Goal: Information Seeking & Learning: Learn about a topic

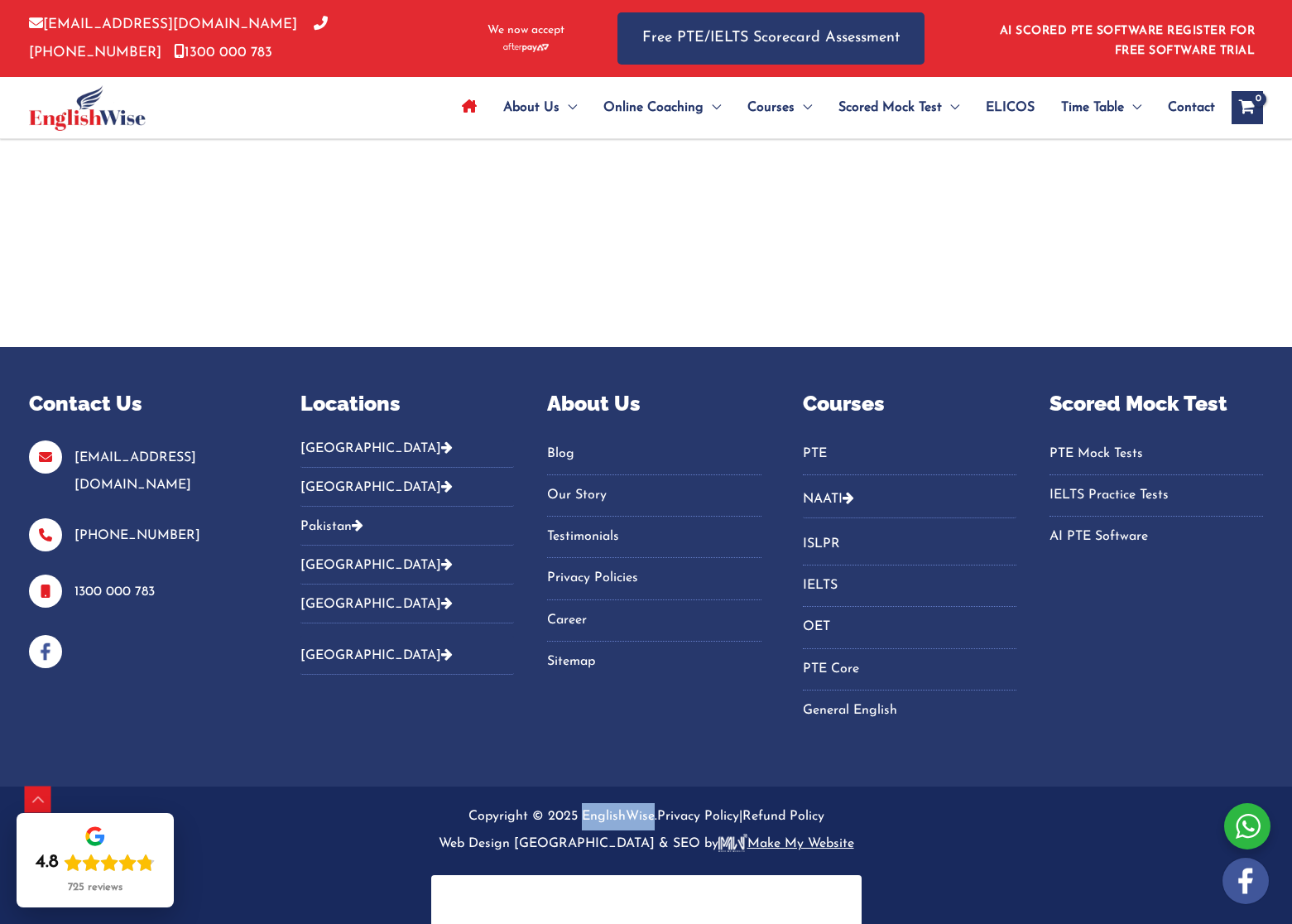
drag, startPoint x: 567, startPoint y: 847, endPoint x: 645, endPoint y: 846, distance: 78.0
click at [645, 846] on p "Copyright © 2025 EnglishWise. Privacy Policy | Refund Policy Web Design [GEOGRA…" at bounding box center [646, 831] width 1234 height 56
copy p "EnglishWise"
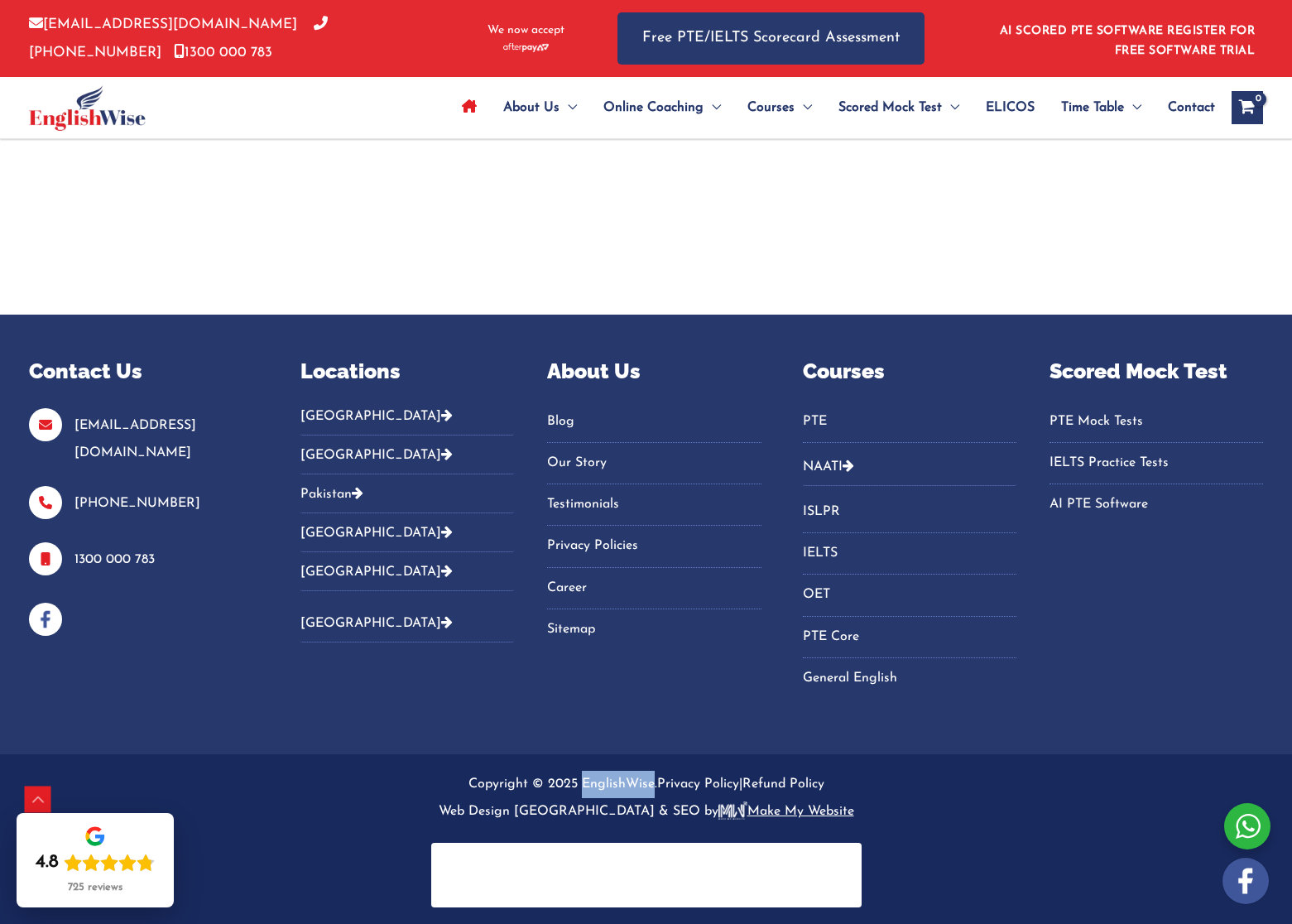
scroll to position [5682, 0]
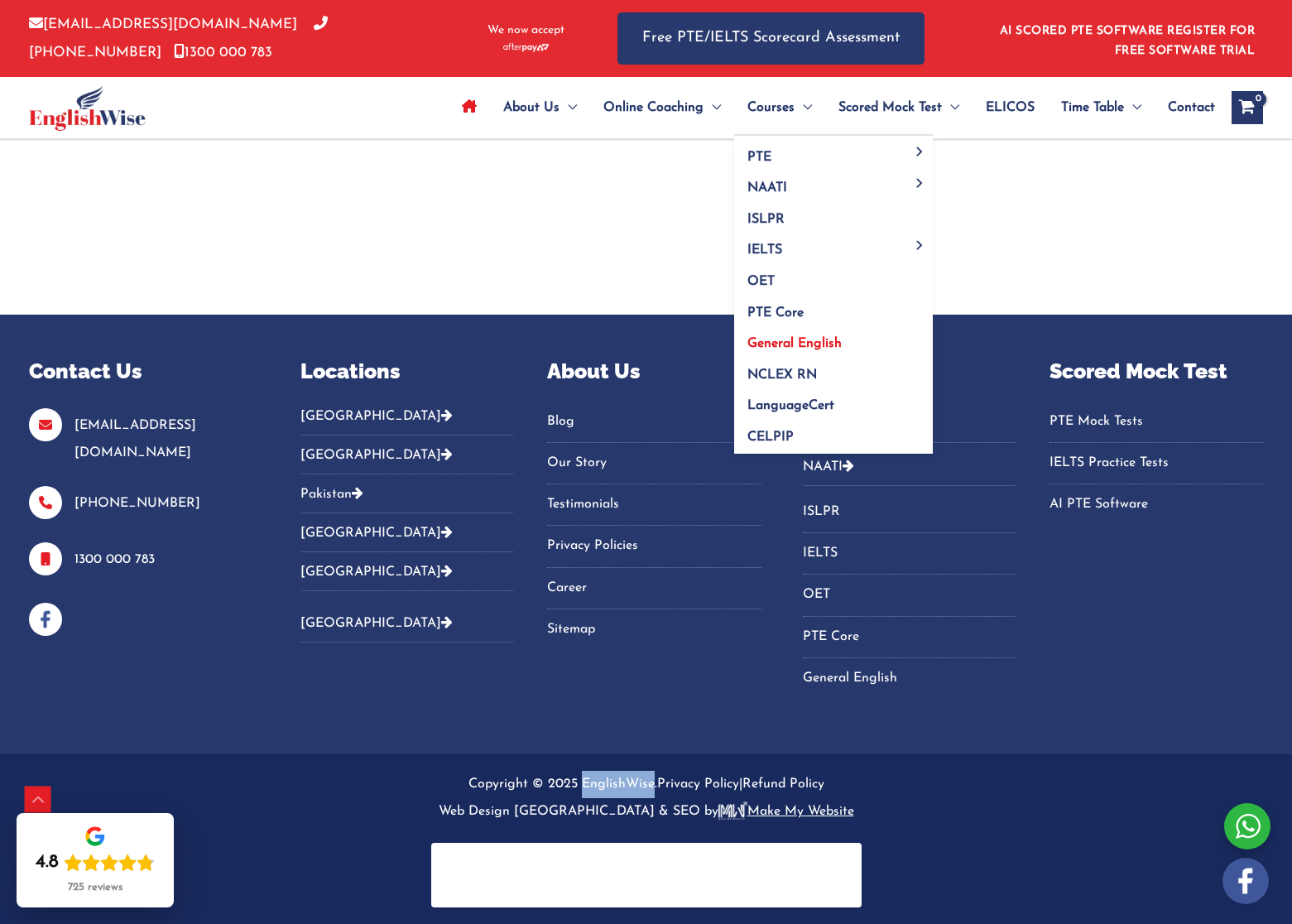
drag, startPoint x: 742, startPoint y: 382, endPoint x: 729, endPoint y: 378, distance: 13.6
click at [747, 350] on span "General English" at bounding box center [794, 344] width 94 height 13
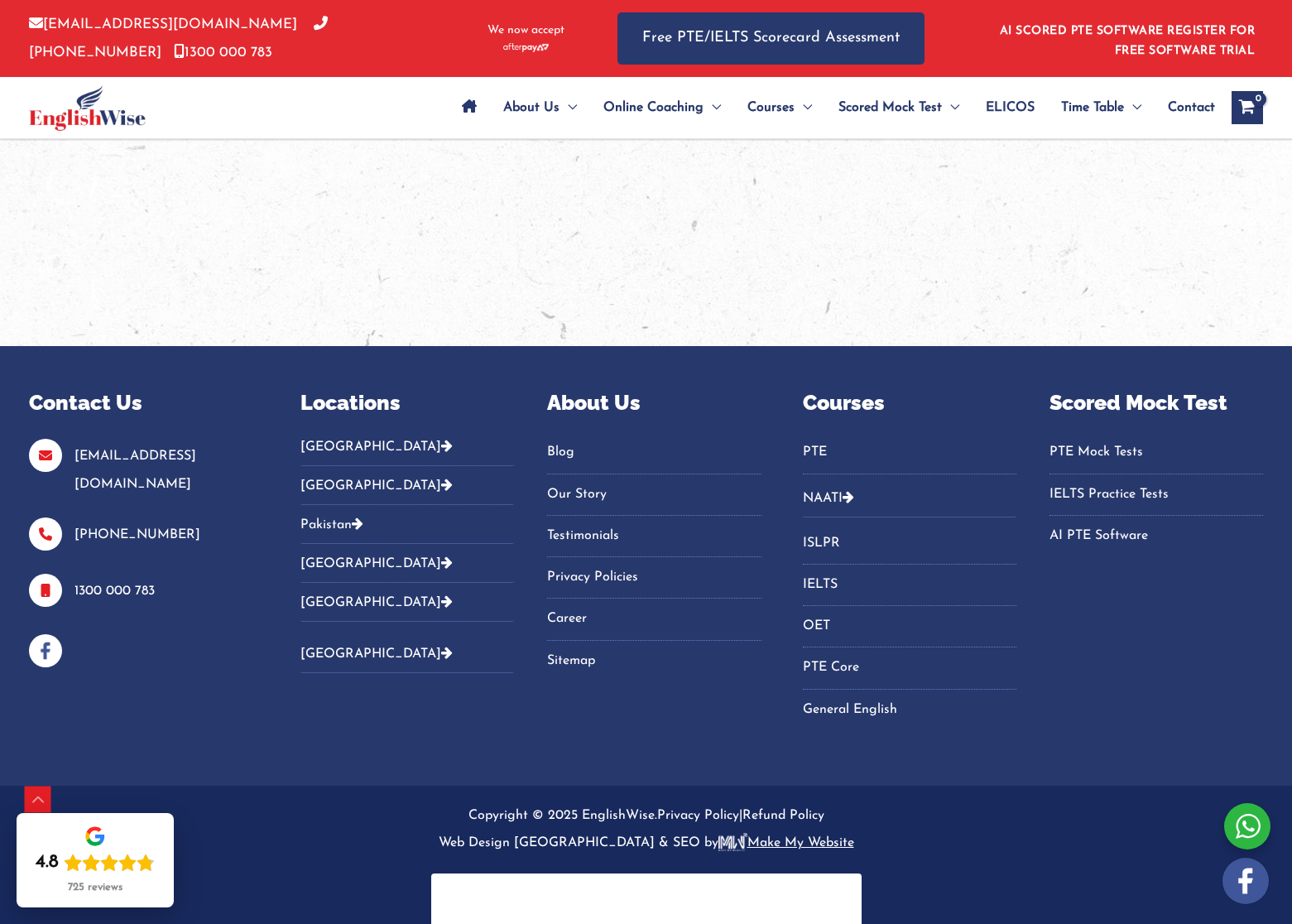
scroll to position [3583, 0]
drag, startPoint x: 570, startPoint y: 779, endPoint x: 646, endPoint y: 781, distance: 76.0
click at [646, 803] on p "Copyright © 2025 EnglishWise. Privacy Policy | Refund Policy Web Design [GEOGRA…" at bounding box center [646, 831] width 1234 height 56
copy p "EnglishWise"
